Goal: Information Seeking & Learning: Learn about a topic

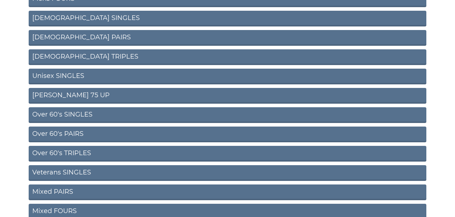
scroll to position [167, 0]
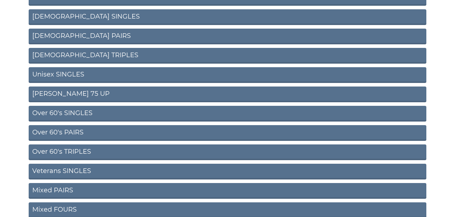
click at [81, 95] on link "[PERSON_NAME] 75 UP" at bounding box center [228, 95] width 398 height 16
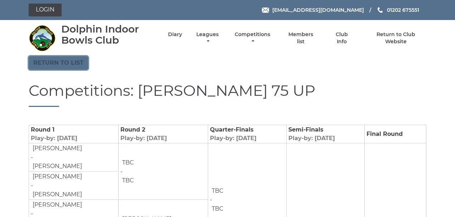
click at [77, 66] on link "Return to list" at bounding box center [58, 63] width 59 height 14
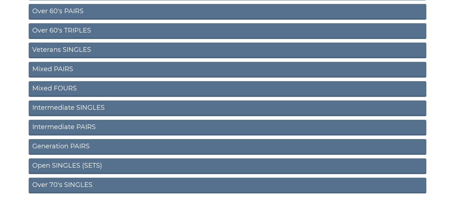
scroll to position [298, 0]
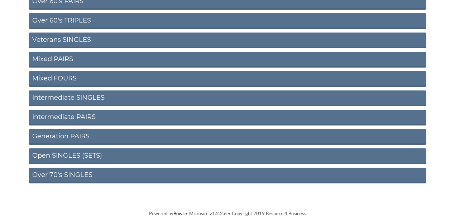
click at [66, 173] on link "Over 70's SINGLES" at bounding box center [228, 176] width 398 height 16
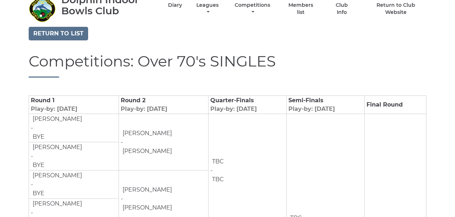
scroll to position [12, 0]
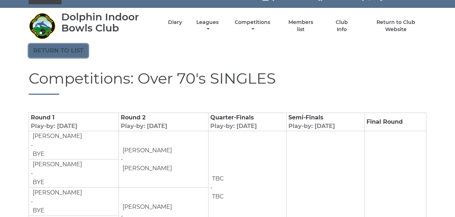
click at [72, 51] on link "Return to list" at bounding box center [58, 51] width 59 height 14
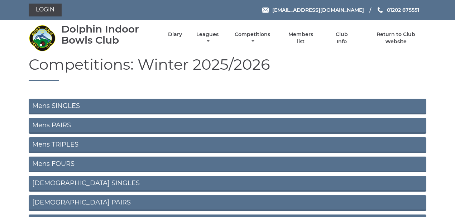
click at [61, 104] on link "Mens SINGLES" at bounding box center [228, 107] width 398 height 16
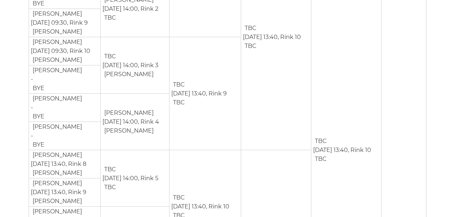
scroll to position [668, 0]
